Goal: Obtain resource: Download file/media

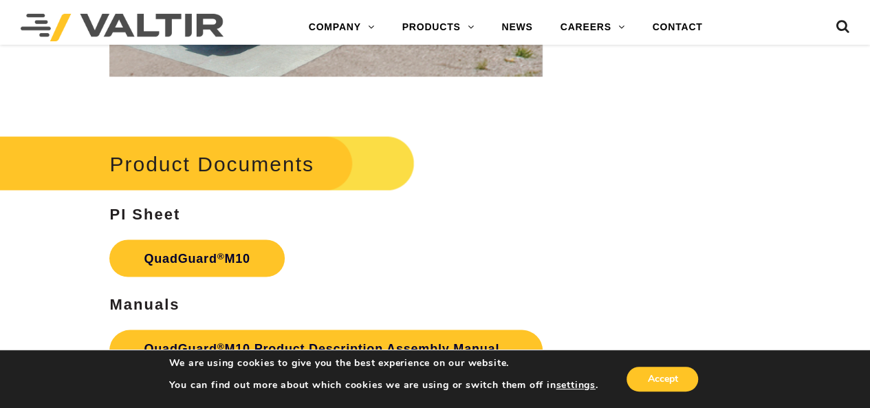
scroll to position [3991, 0]
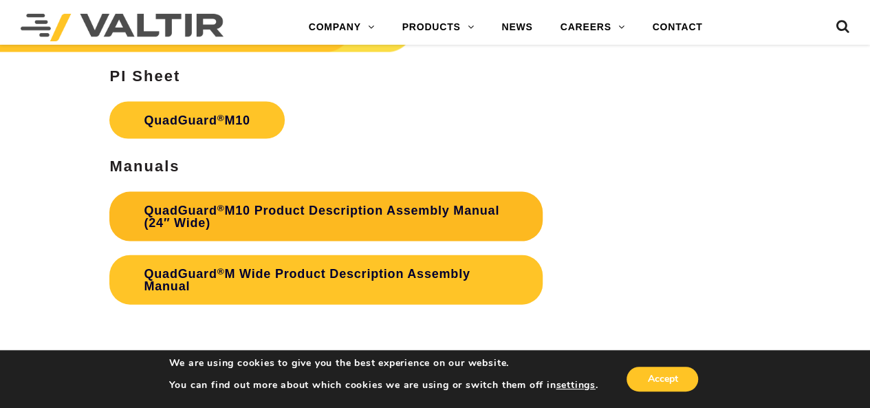
click at [292, 213] on link "QuadGuard ® M10 Product Description Assembly Manual (24″ Wide)" at bounding box center [325, 217] width 433 height 50
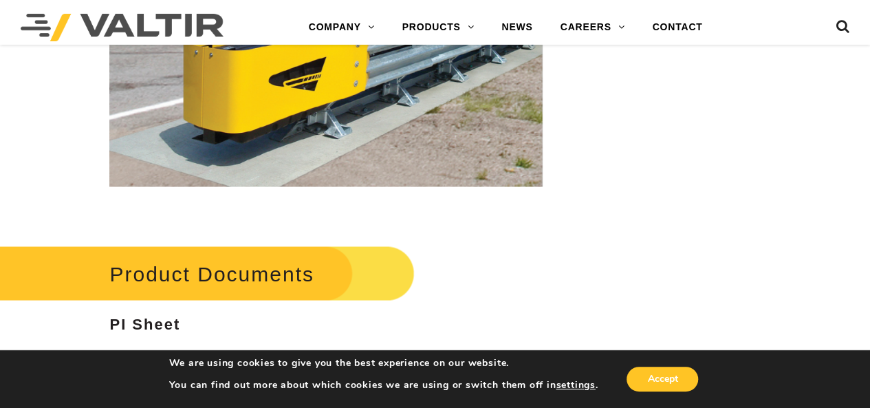
scroll to position [3578, 0]
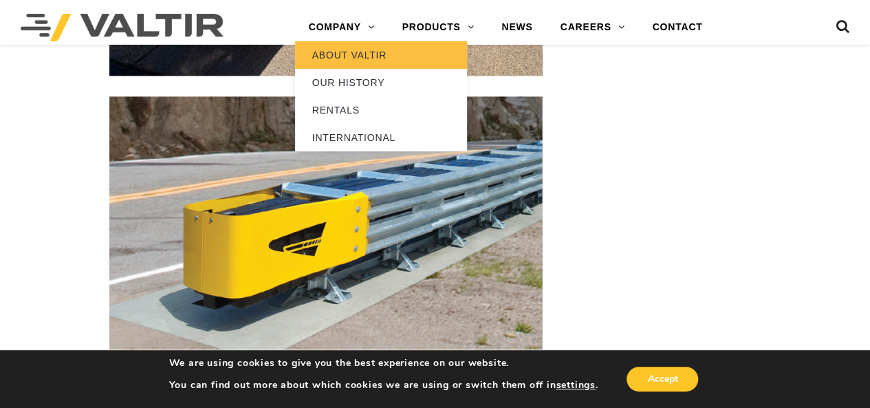
click at [345, 60] on link "ABOUT VALTIR" at bounding box center [381, 55] width 172 height 28
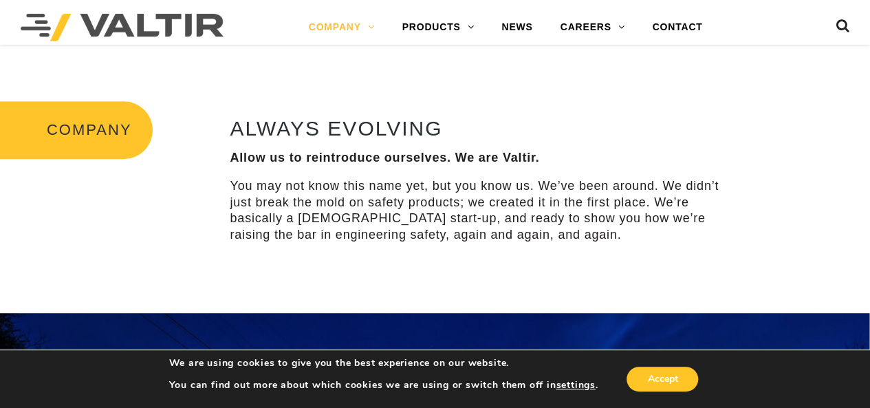
scroll to position [36, 0]
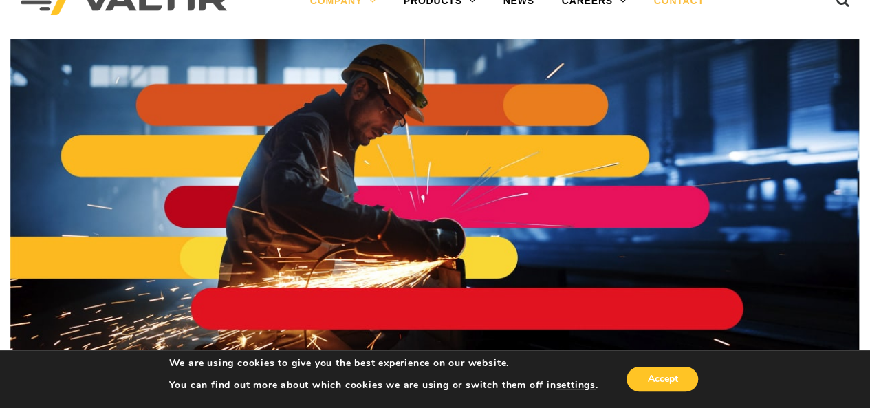
click at [680, 2] on link "CONTACT" at bounding box center [680, 2] width 78 height 28
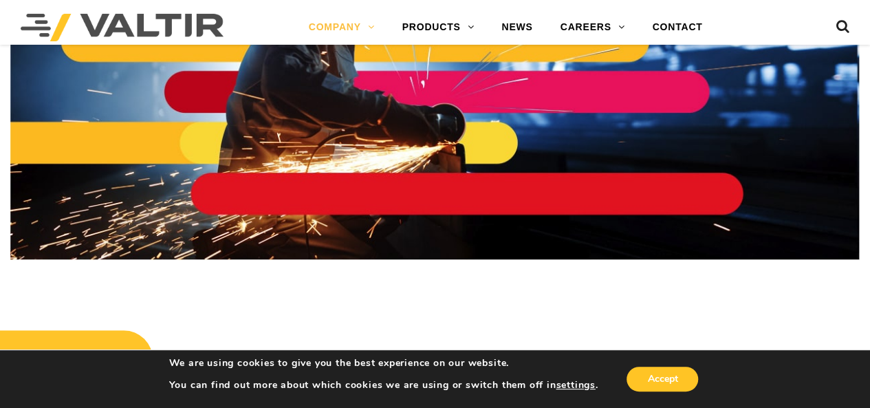
scroll to position [0, 0]
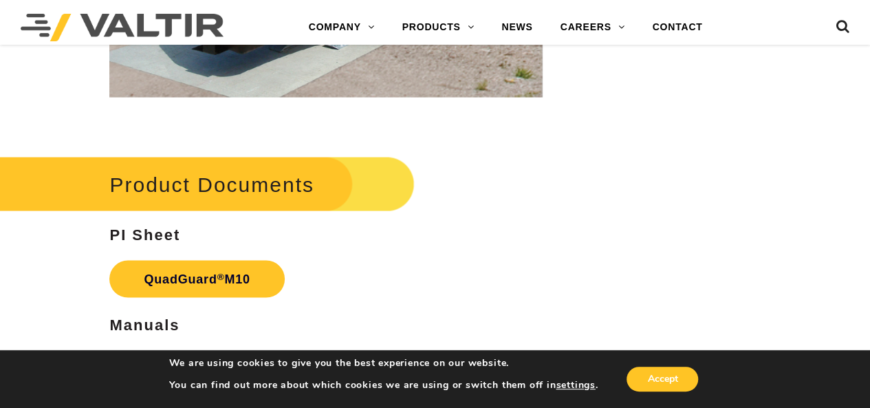
scroll to position [3922, 0]
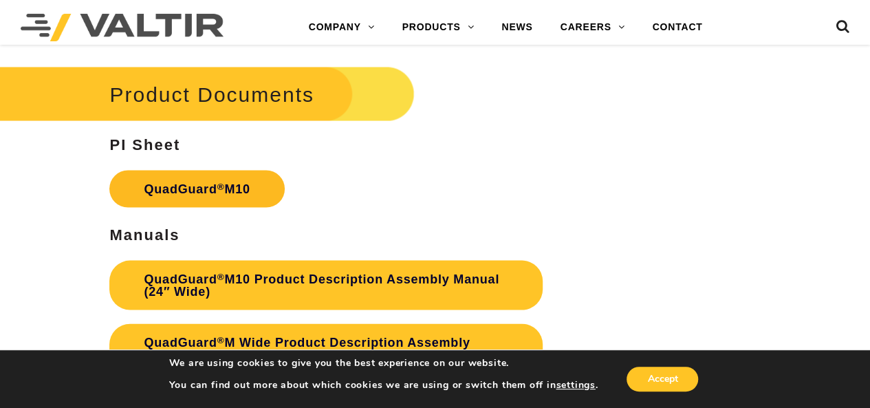
click at [198, 191] on link "QuadGuard ® M10" at bounding box center [196, 189] width 175 height 37
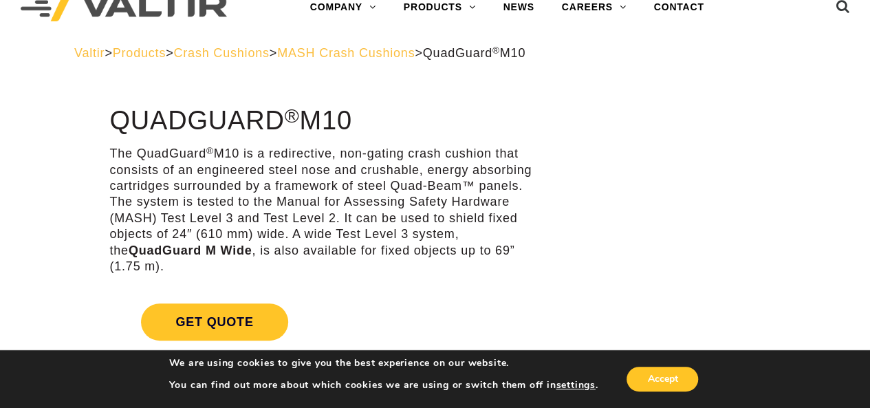
scroll to position [0, 0]
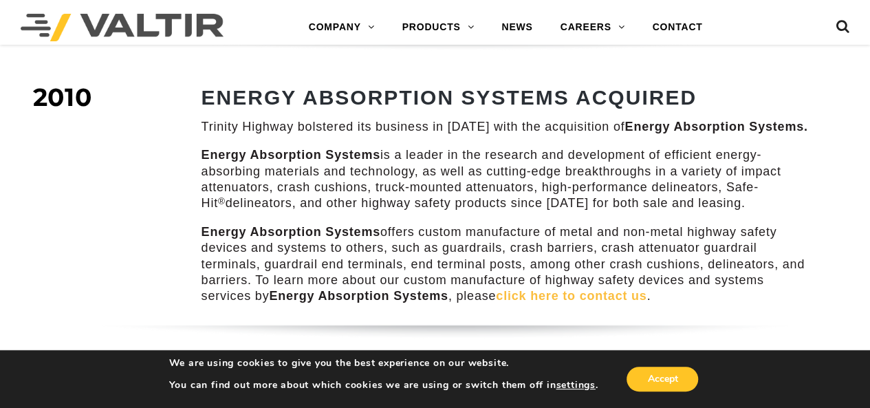
scroll to position [1238, 0]
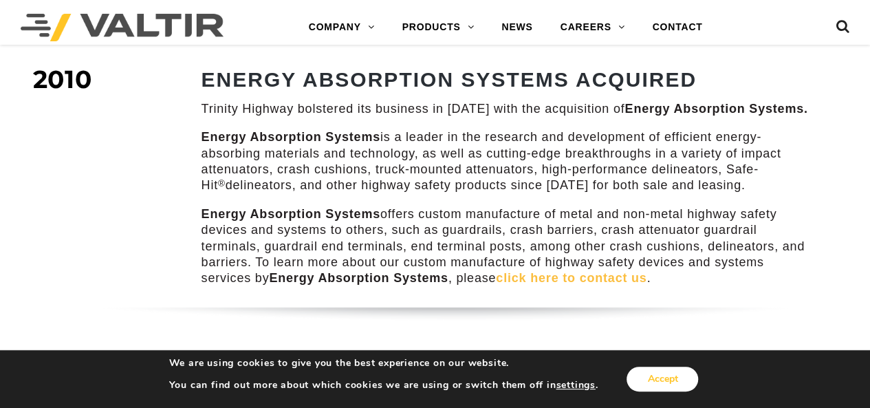
click at [648, 383] on button "Accept" at bounding box center [663, 379] width 72 height 25
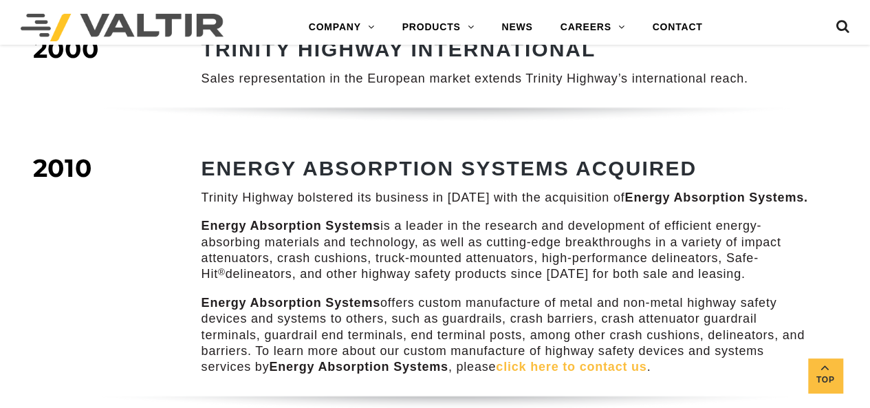
scroll to position [1170, 0]
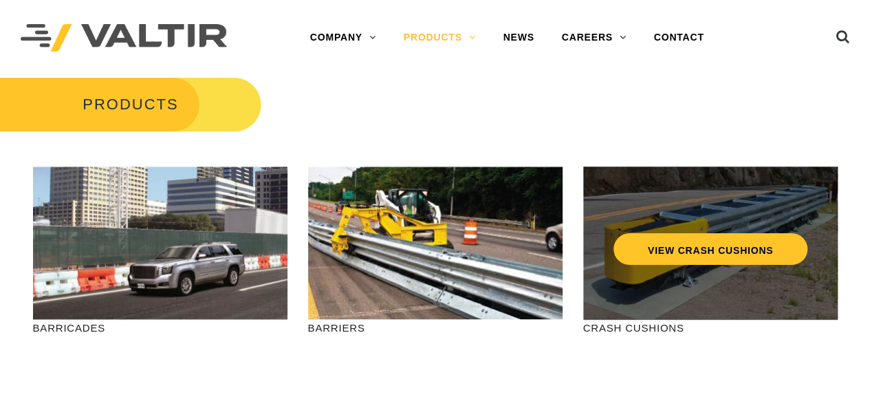
click at [702, 283] on div "VIEW CRASH CUSHIONS" at bounding box center [710, 243] width 255 height 153
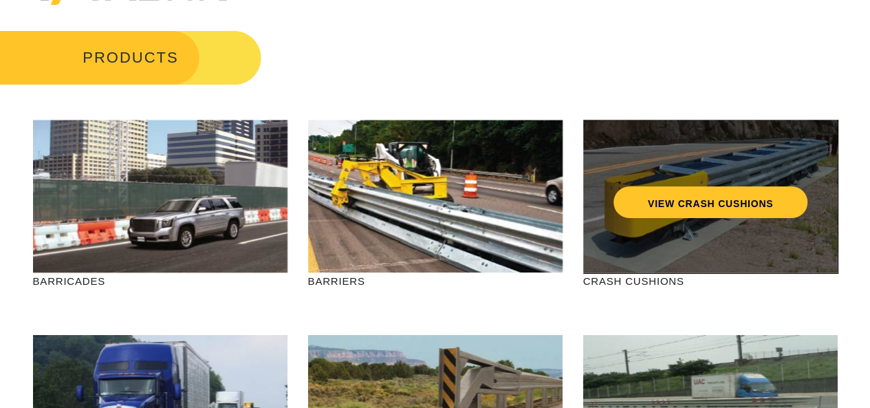
scroll to position [69, 0]
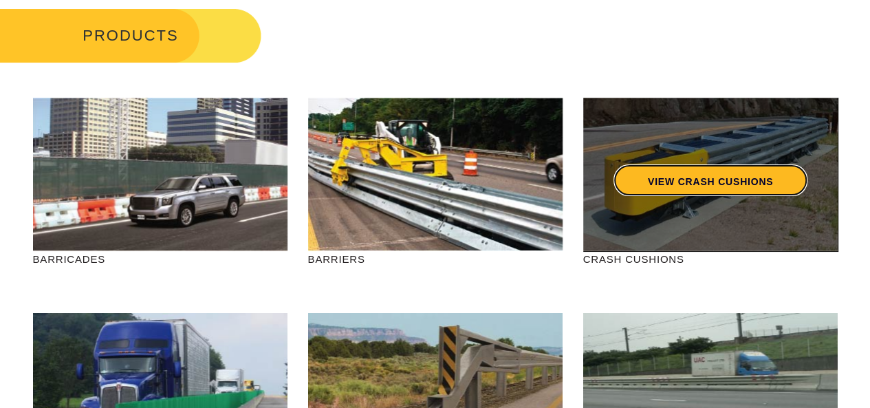
click at [700, 177] on link "VIEW CRASH CUSHIONS" at bounding box center [710, 180] width 194 height 32
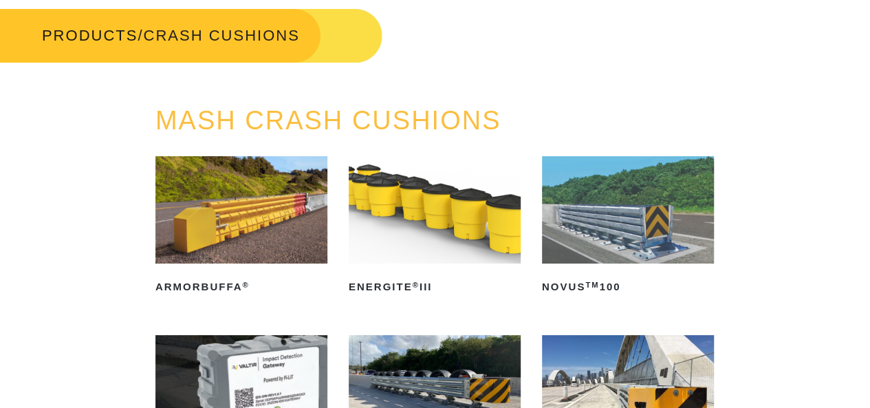
scroll to position [275, 0]
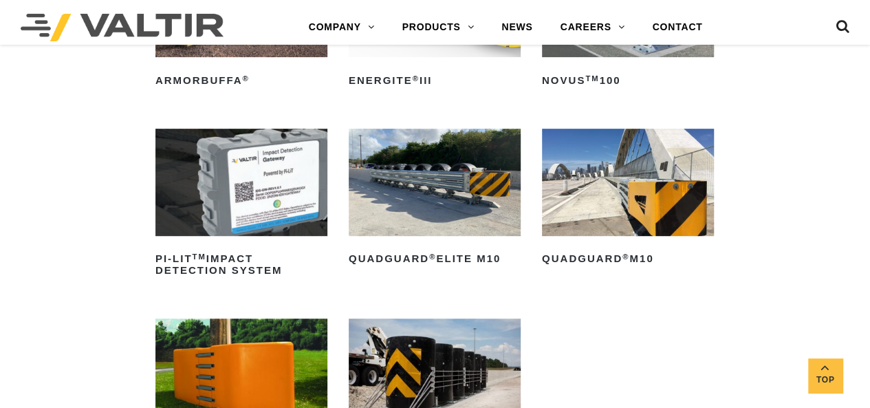
click at [678, 206] on img at bounding box center [628, 182] width 172 height 107
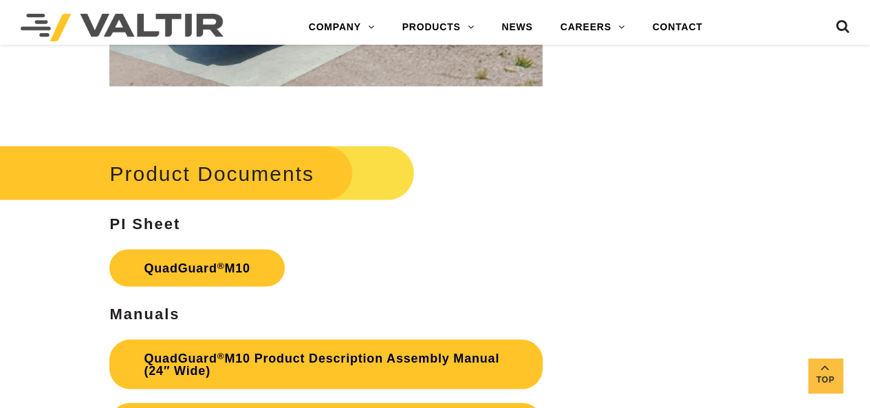
scroll to position [3922, 0]
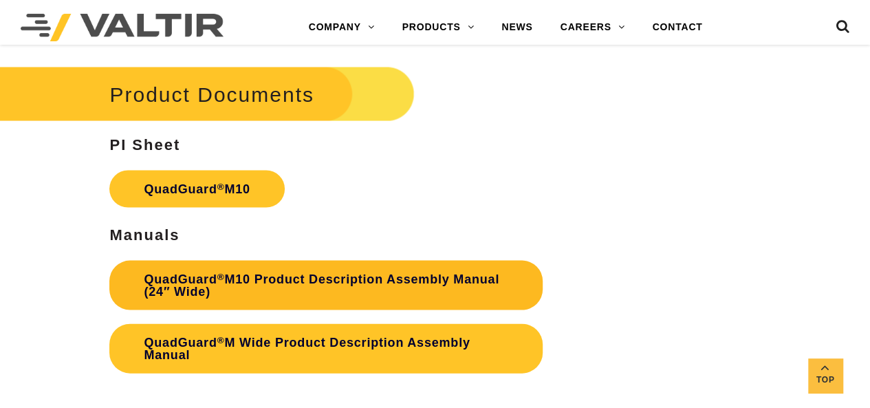
click at [329, 277] on link "QuadGuard ® M10 Product Description Assembly Manual (24″ Wide)" at bounding box center [325, 286] width 433 height 50
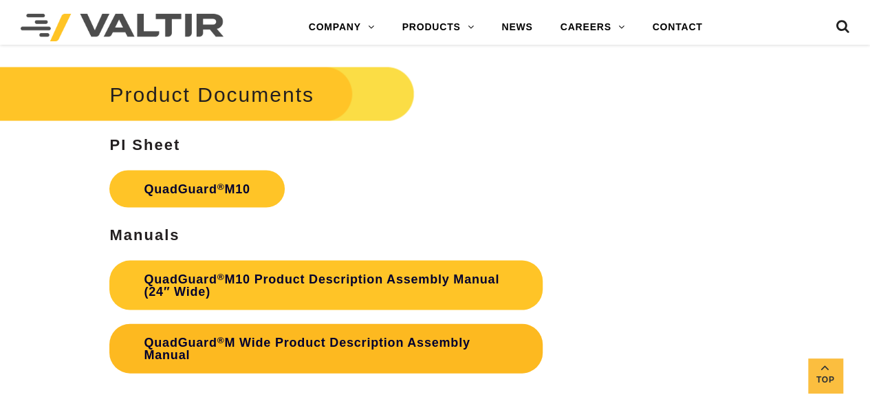
click at [249, 340] on link "QuadGuard ® M Wide Product Description Assembly Manual" at bounding box center [325, 349] width 433 height 50
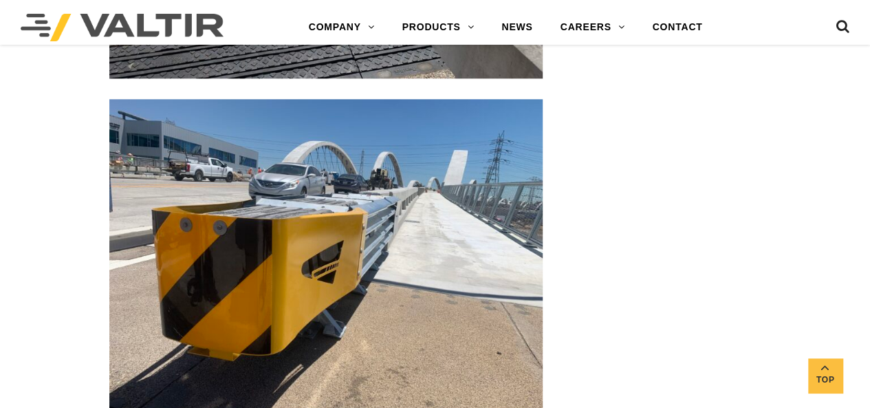
scroll to position [3059, 0]
